Goal: Transaction & Acquisition: Purchase product/service

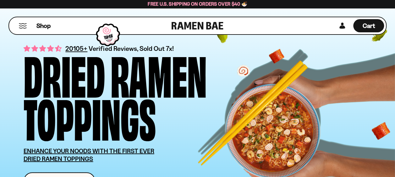
scroll to position [63, 0]
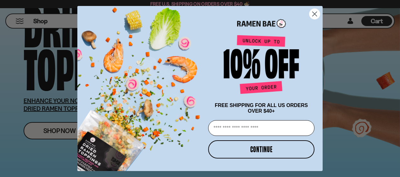
click at [313, 12] on circle "Close dialog" at bounding box center [314, 14] width 10 height 10
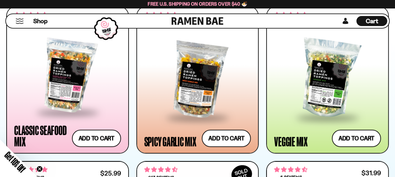
scroll to position [377, 0]
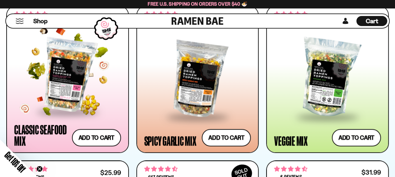
click at [67, 100] on div at bounding box center [67, 75] width 107 height 72
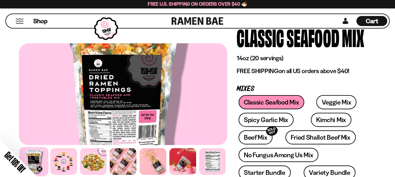
scroll to position [38, 0]
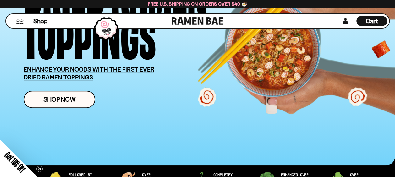
scroll to position [101, 0]
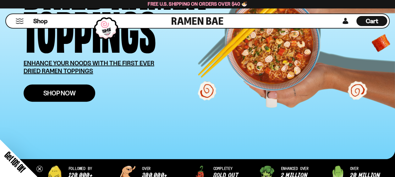
click at [71, 94] on span "Shop Now" at bounding box center [59, 93] width 32 height 7
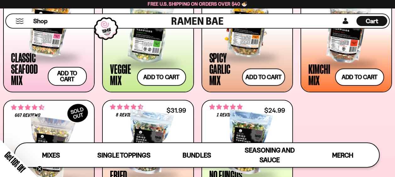
scroll to position [251, 0]
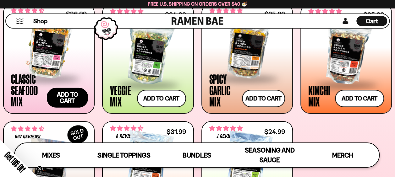
click at [61, 94] on button "Add to cart Add — Regular price $26.99 Regular price Sale price $26.99 Unit pri…" at bounding box center [67, 98] width 41 height 20
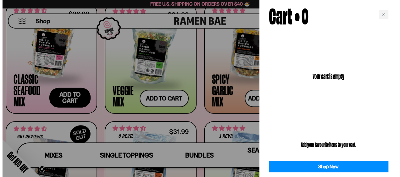
scroll to position [252, 0]
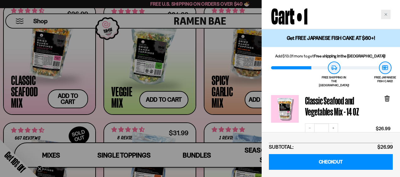
click at [386, 15] on icon "Close cart" at bounding box center [385, 14] width 3 height 3
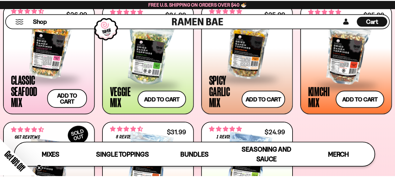
scroll to position [251, 0]
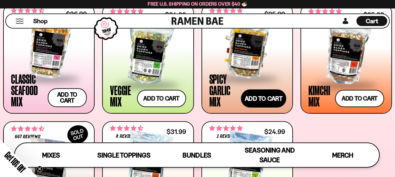
click at [270, 101] on button "Add to cart Add — Regular price $25.99 Regular price Sale price $25.99 Unit pri…" at bounding box center [263, 99] width 45 height 18
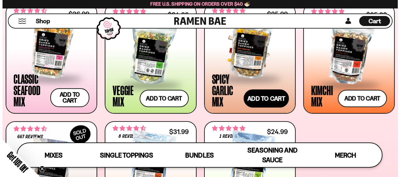
scroll to position [252, 0]
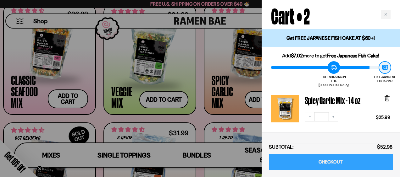
click at [324, 162] on link "CHECKOUT" at bounding box center [331, 162] width 124 height 16
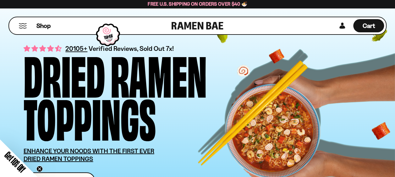
scroll to position [25, 0]
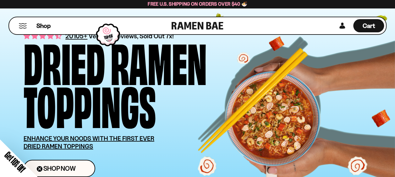
click at [16, 165] on span "Get 10% Off" at bounding box center [15, 162] width 25 height 25
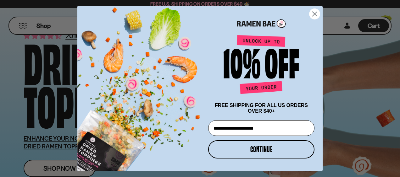
type input "**********"
click at [247, 154] on button "CONTINUE" at bounding box center [261, 149] width 106 height 18
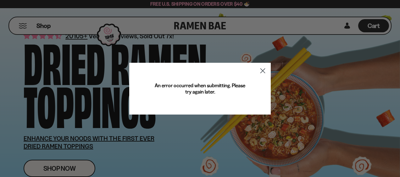
click at [263, 72] on circle "Close dialog" at bounding box center [262, 70] width 10 height 10
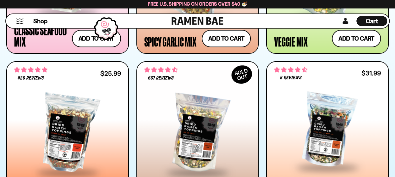
scroll to position [478, 0]
